Goal: Check status: Check status

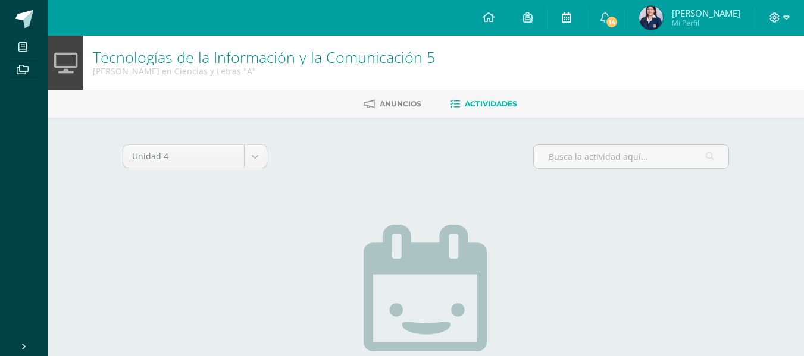
click at [572, 27] on link at bounding box center [566, 18] width 38 height 36
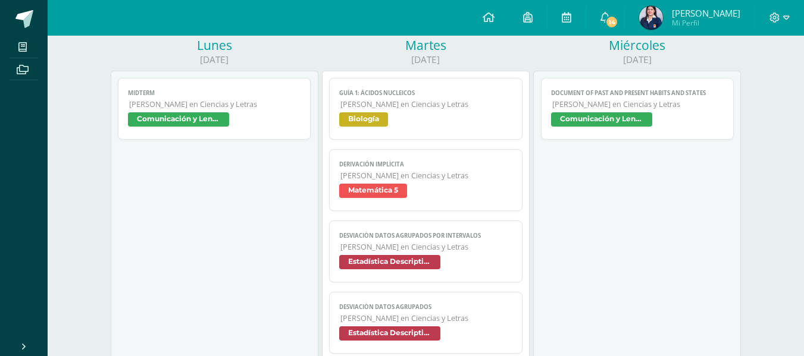
scroll to position [164, 0]
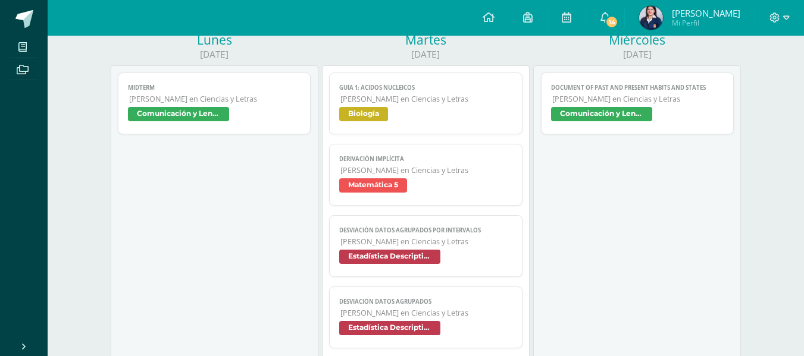
click at [612, 105] on link "Document of past and present habits and states Quinto Quinto Bachillerato en Ci…" at bounding box center [637, 104] width 193 height 62
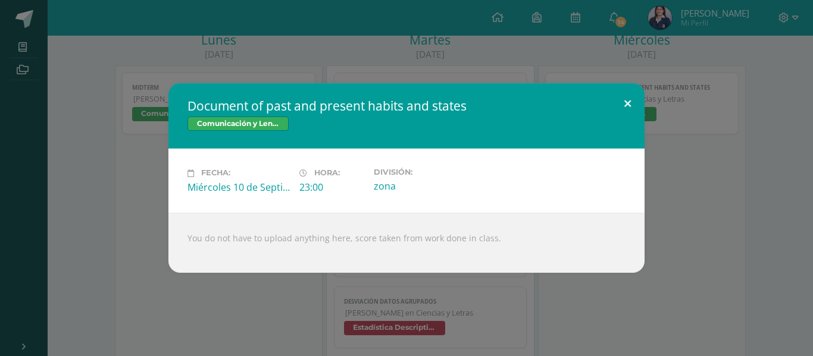
click at [622, 96] on button at bounding box center [627, 103] width 34 height 40
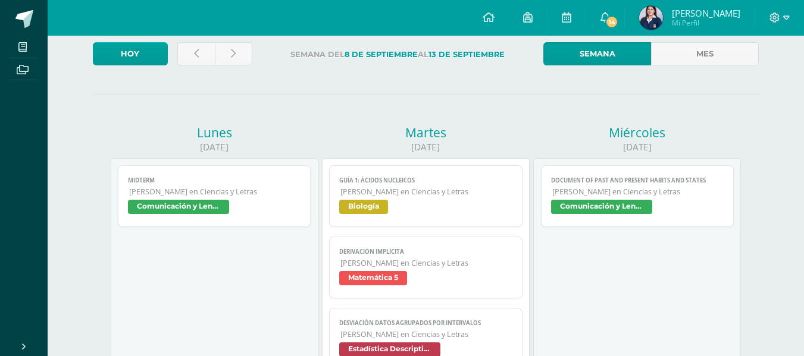
scroll to position [71, 0]
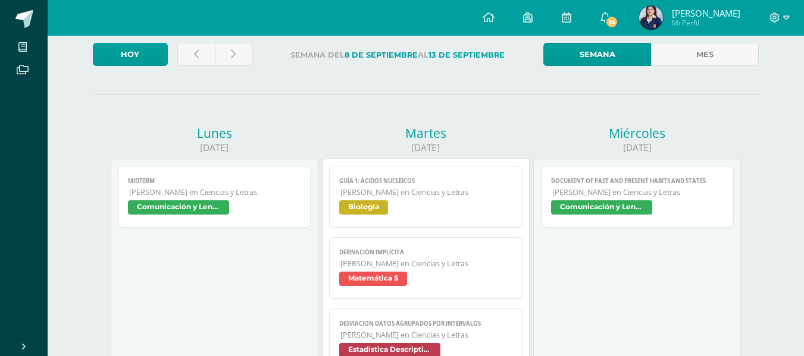
click at [219, 206] on span "Comunicación y Lenguaje L3 (Inglés) 5" at bounding box center [178, 207] width 101 height 14
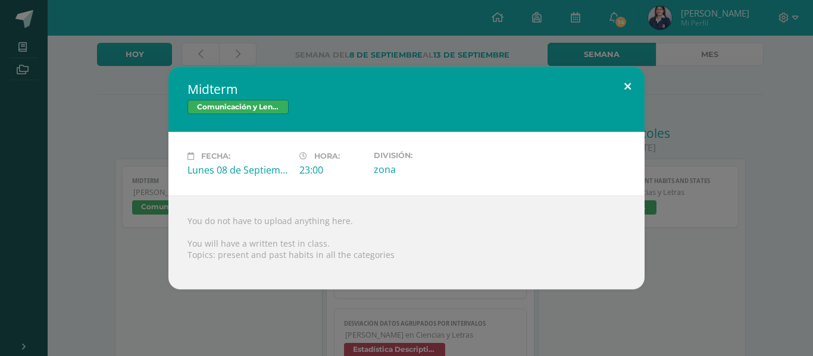
click at [635, 84] on button at bounding box center [627, 87] width 34 height 40
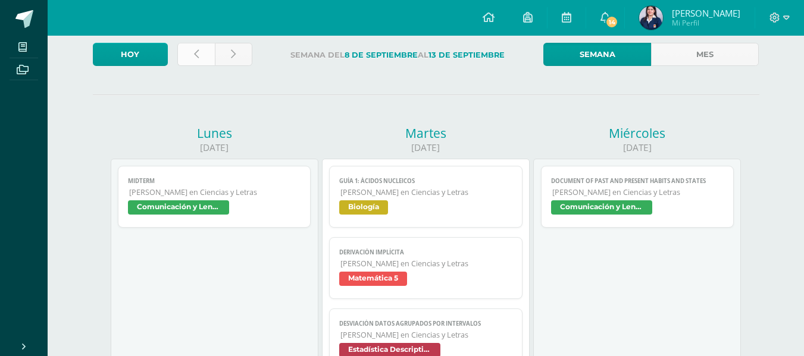
click at [186, 62] on link at bounding box center [195, 54] width 37 height 23
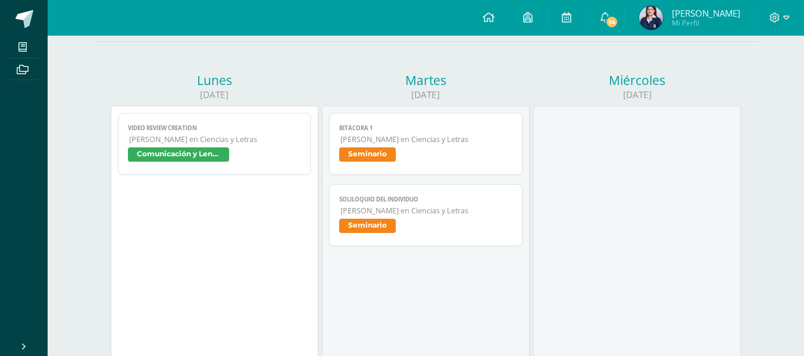
scroll to position [125, 0]
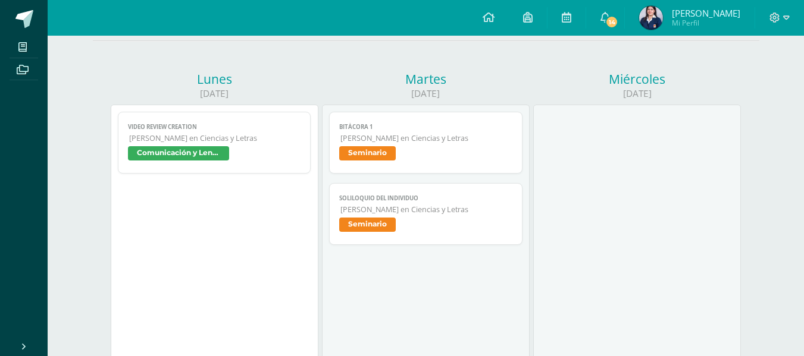
click at [247, 134] on span "Quinto Quinto Bachillerato en Ciencias y Letras" at bounding box center [215, 138] width 172 height 10
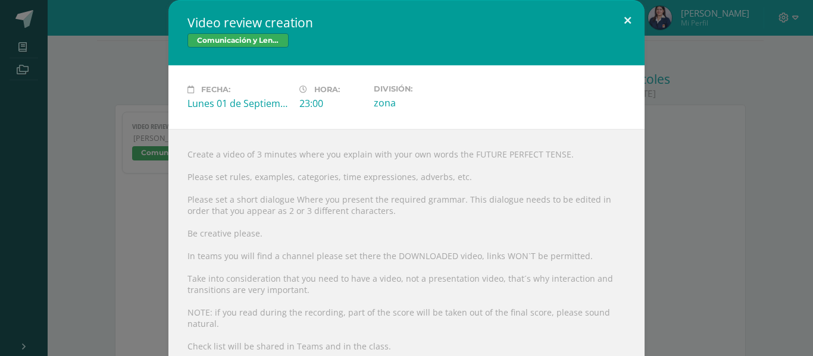
click at [626, 22] on button at bounding box center [627, 20] width 34 height 40
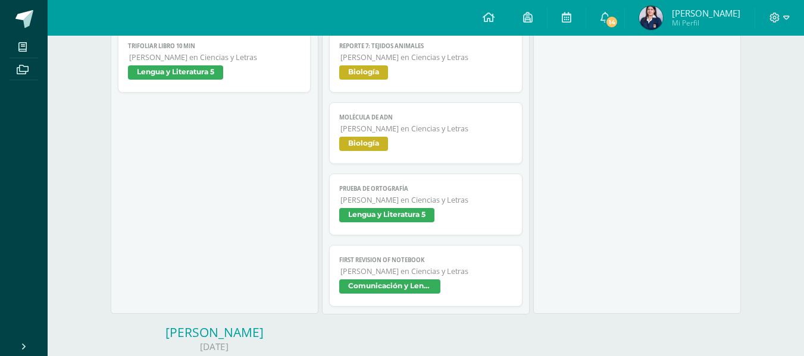
scroll to position [541, 0]
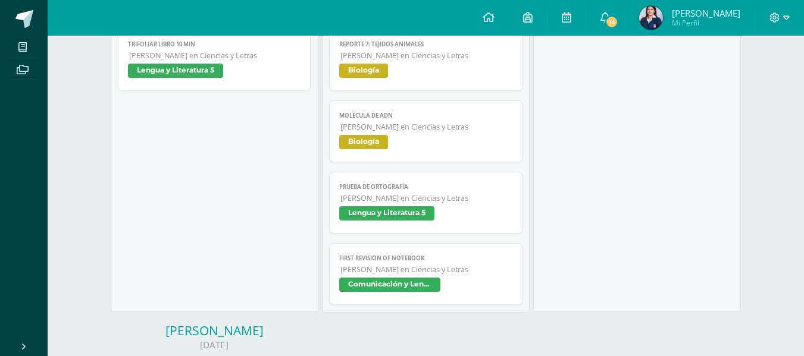
click at [387, 266] on span "Quinto Quinto Bachillerato en Ciencias y Letras" at bounding box center [426, 270] width 172 height 10
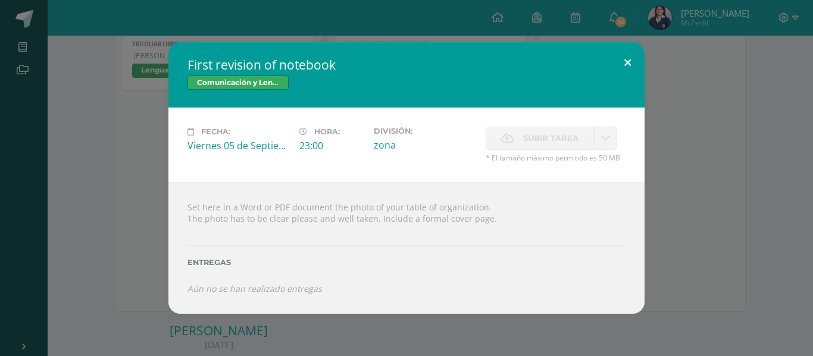
click at [617, 62] on button at bounding box center [627, 62] width 34 height 40
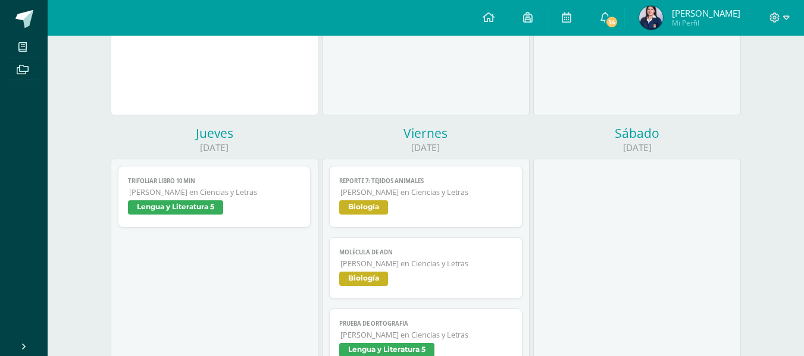
scroll to position [394, 0]
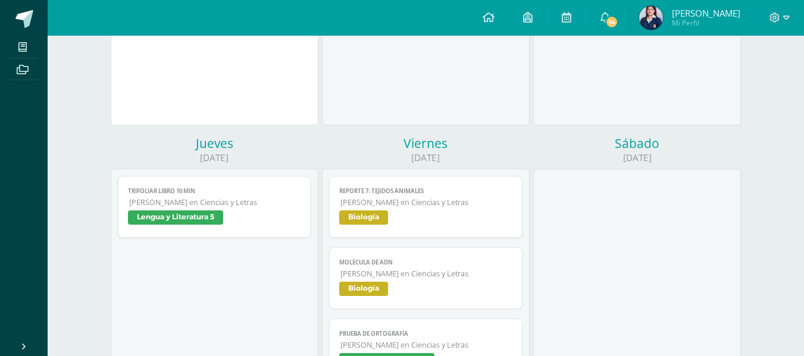
click at [173, 203] on span "Quinto Quinto Bachillerato en Ciencias y Letras" at bounding box center [215, 202] width 172 height 10
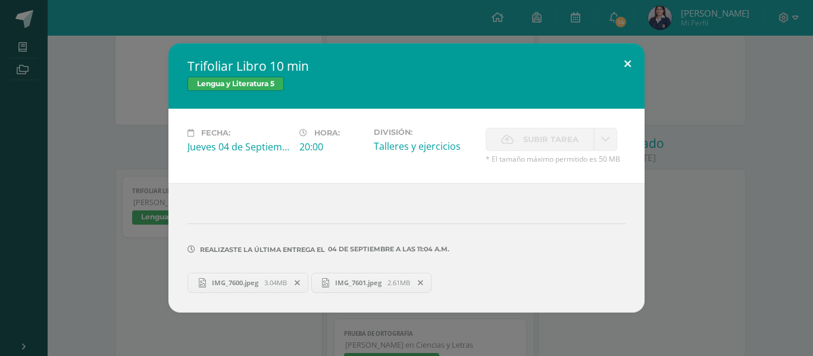
click at [621, 62] on button at bounding box center [627, 63] width 34 height 40
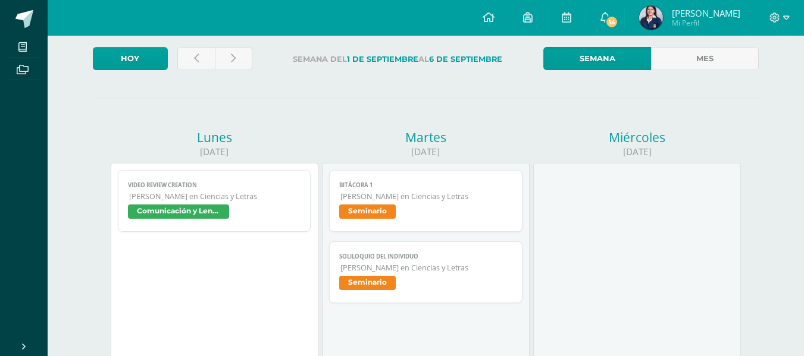
scroll to position [66, 0]
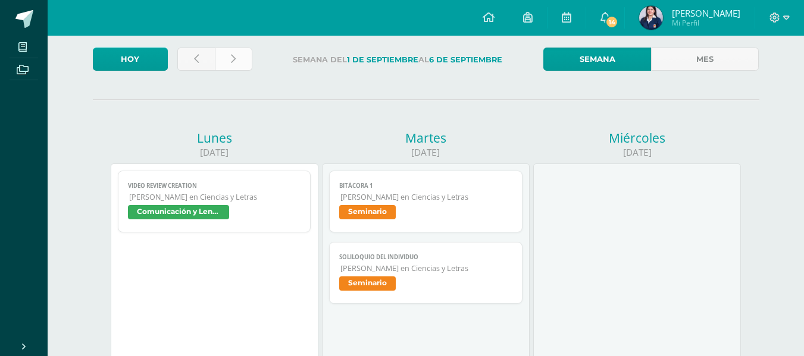
click at [237, 63] on link at bounding box center [233, 59] width 37 height 23
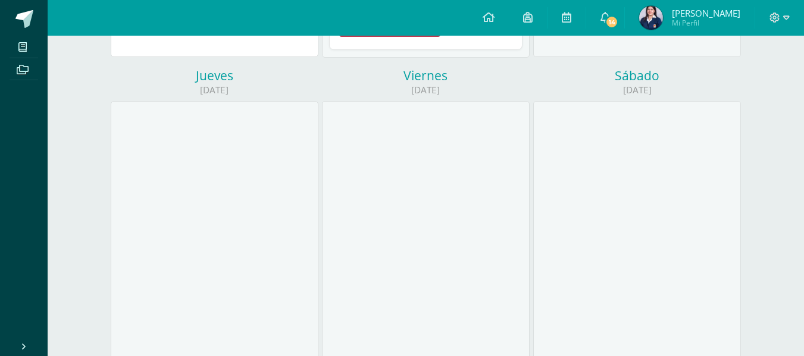
scroll to position [535, 0]
click at [618, 20] on span "14" at bounding box center [611, 21] width 13 height 13
